Goal: Information Seeking & Learning: Learn about a topic

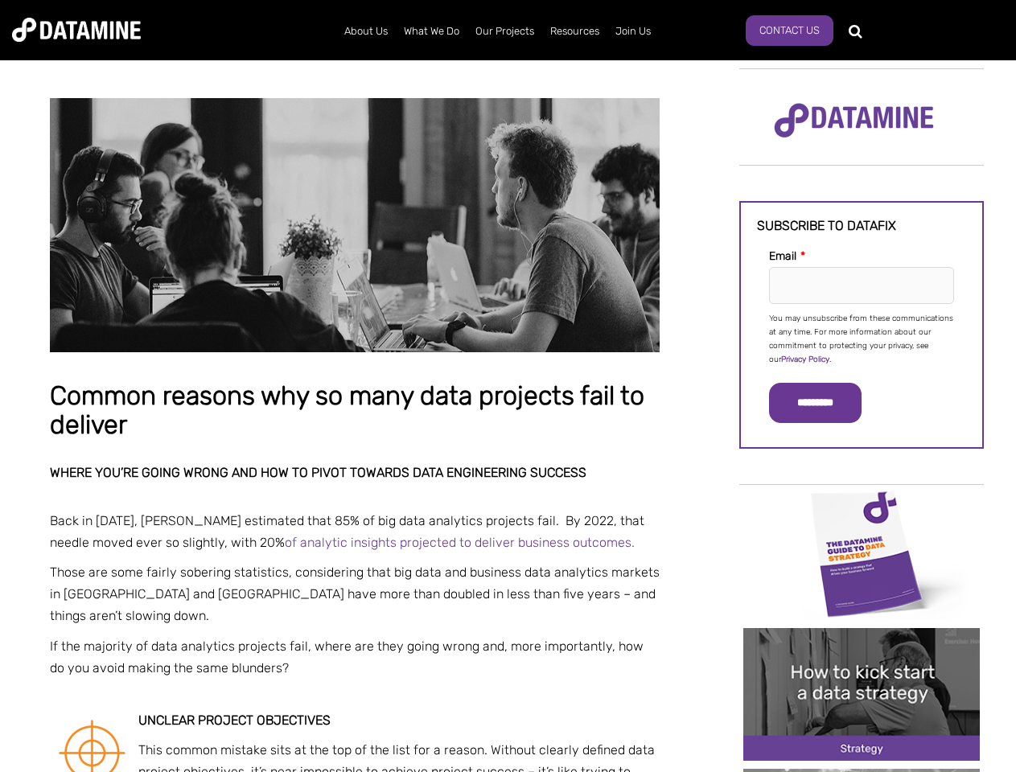
click at [861, 338] on p "You may unsubscribe from these communications at any time. For more information…" at bounding box center [861, 339] width 185 height 55
click at [824, 403] on input "*********" at bounding box center [815, 403] width 92 height 40
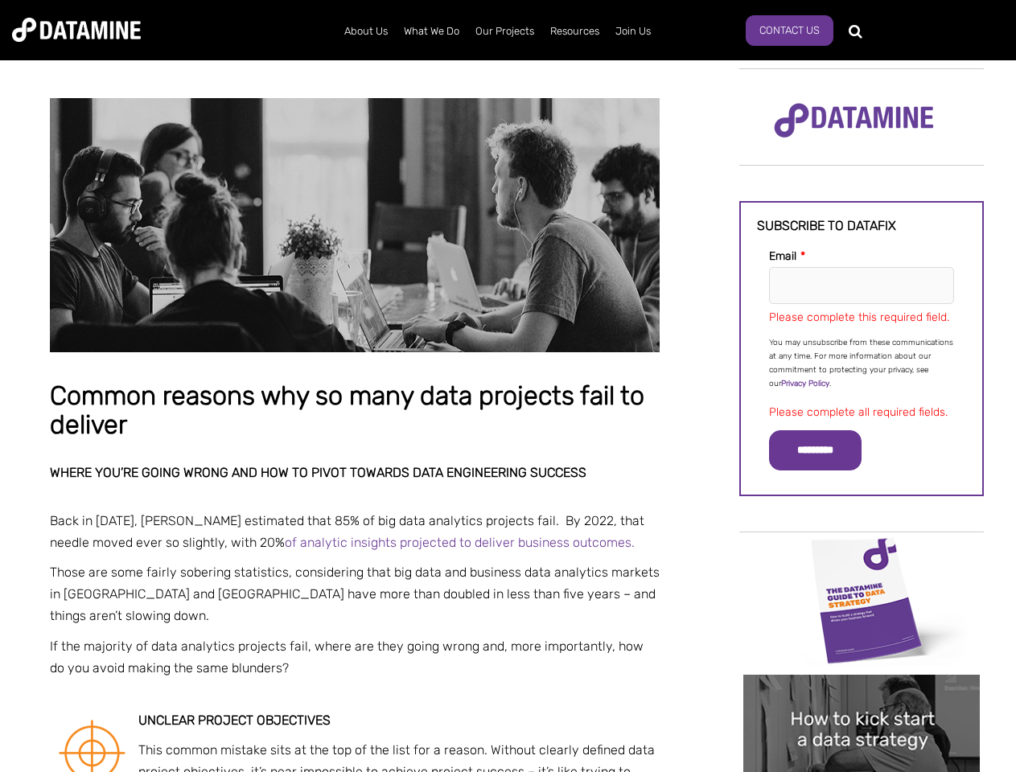
click at [861, 552] on img "Image grid with {{ image_count }} images." at bounding box center [861, 600] width 236 height 133
click at [861, 552] on div "✕" at bounding box center [508, 386] width 1016 height 772
click at [861, 694] on div "✕" at bounding box center [508, 386] width 1016 height 772
click at [861, 694] on img "Image grid with {{ image_count }} images." at bounding box center [861, 741] width 236 height 133
click at [861, 770] on div "✕" at bounding box center [508, 386] width 1016 height 772
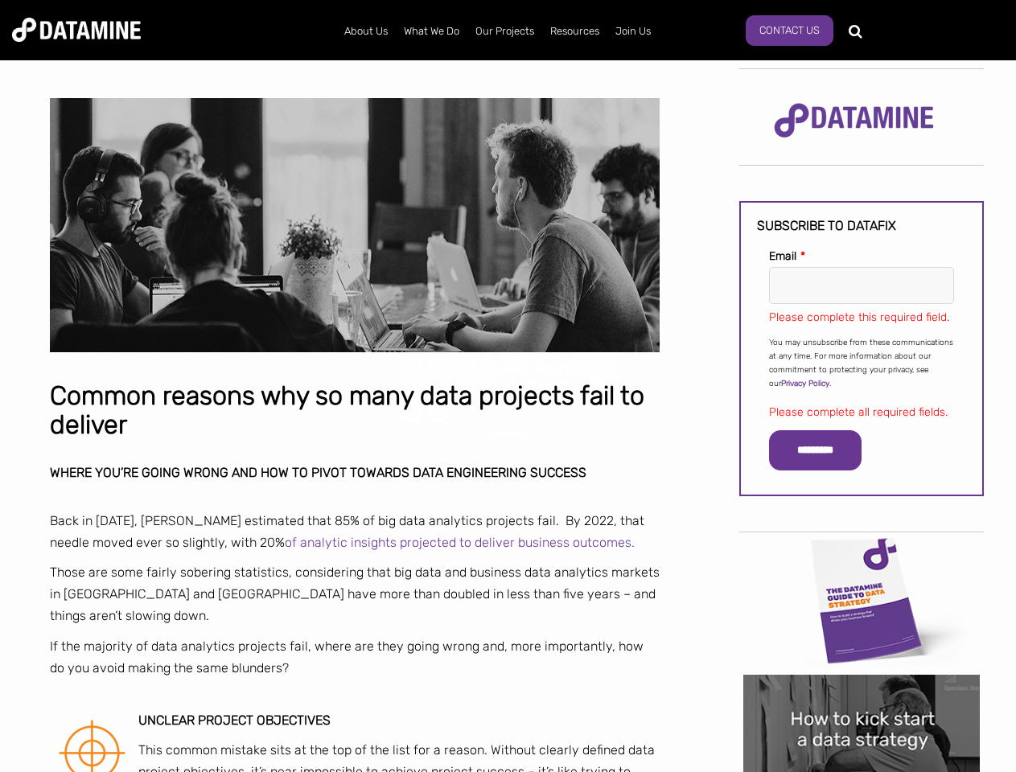
click at [861, 770] on div "✕" at bounding box center [508, 386] width 1016 height 772
